Goal: Task Accomplishment & Management: Manage account settings

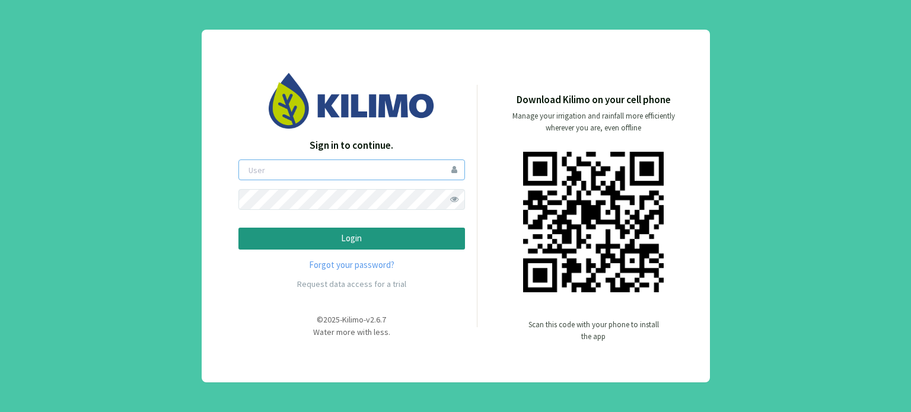
type input "boccolini"
click at [344, 233] on p "Login" at bounding box center [352, 239] width 206 height 14
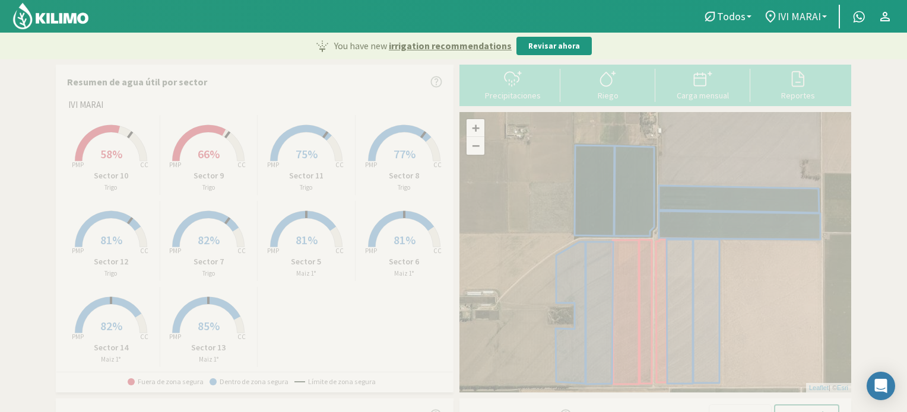
click at [824, 15] on b at bounding box center [824, 16] width 5 height 2
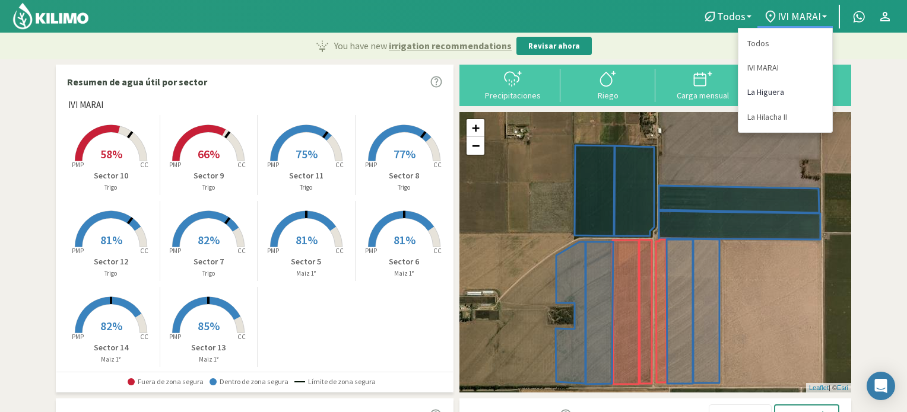
click at [777, 90] on link "La Higuera" at bounding box center [785, 92] width 94 height 24
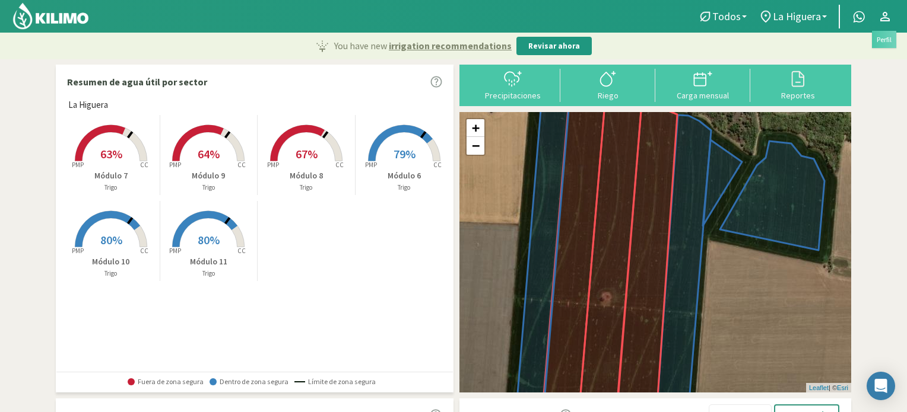
click at [883, 18] on icon at bounding box center [884, 16] width 9 height 9
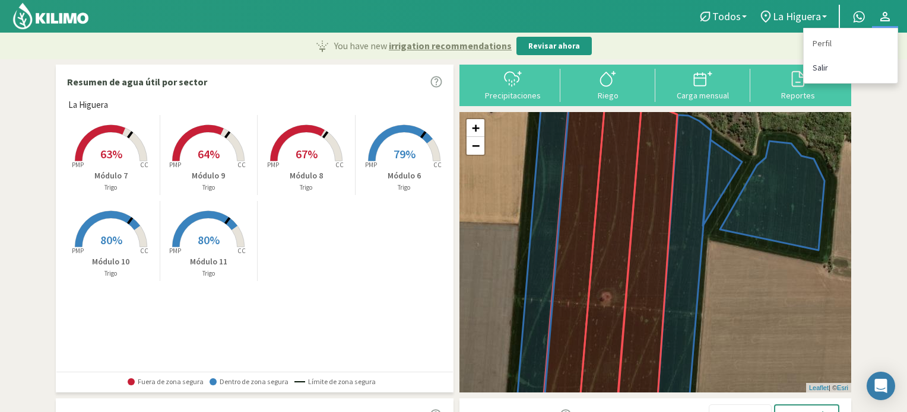
click at [824, 66] on link "Salir" at bounding box center [850, 68] width 94 height 24
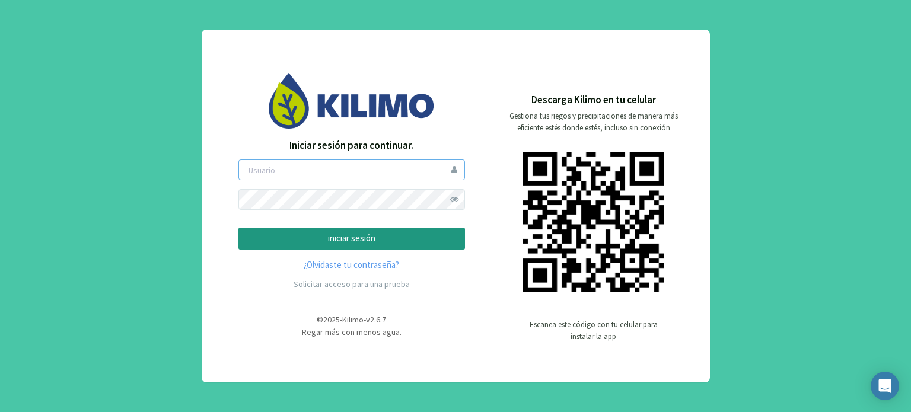
type input "boccolini"
